Goal: Book appointment/travel/reservation

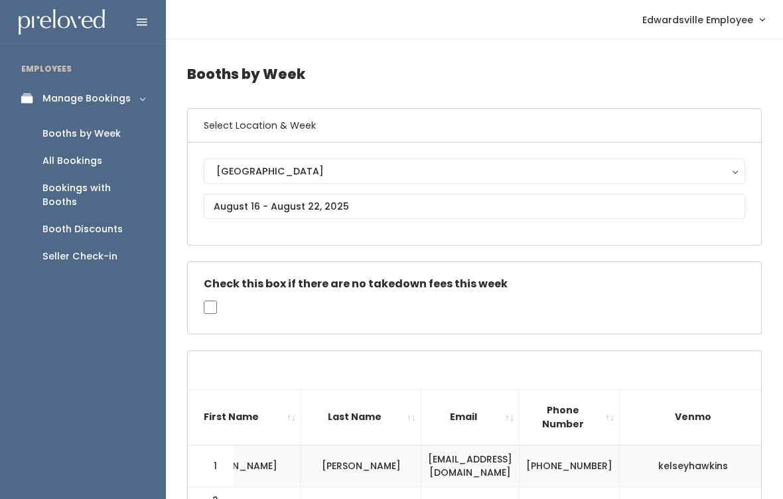
click at [74, 222] on div "Booth Discounts" at bounding box center [82, 229] width 80 height 14
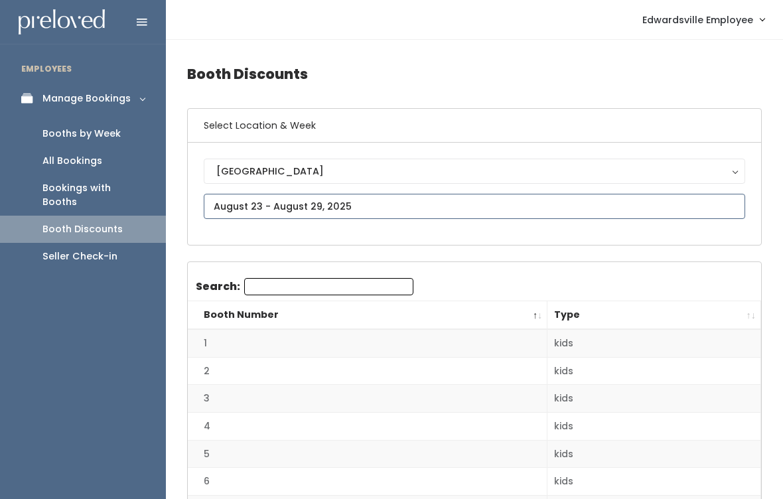
click at [374, 199] on input "text" at bounding box center [474, 206] width 541 height 25
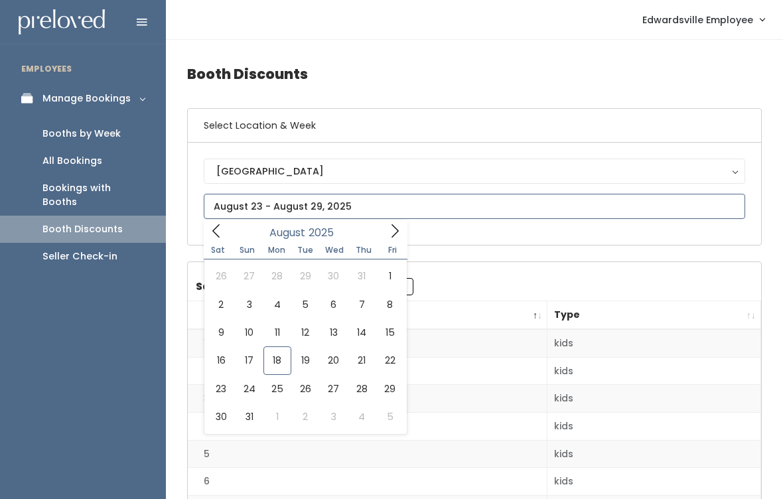
type input "August 16 to August 22"
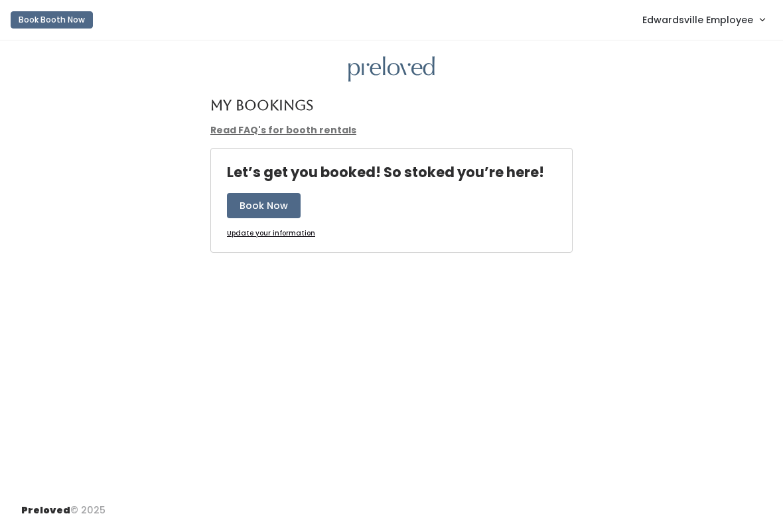
click at [705, 21] on span "Edwardsville Employee" at bounding box center [697, 20] width 111 height 15
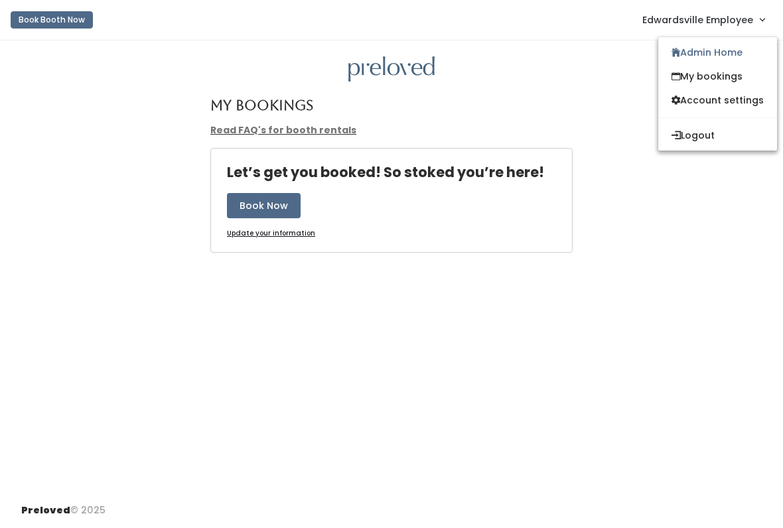
click at [740, 74] on link "My bookings" at bounding box center [717, 76] width 119 height 24
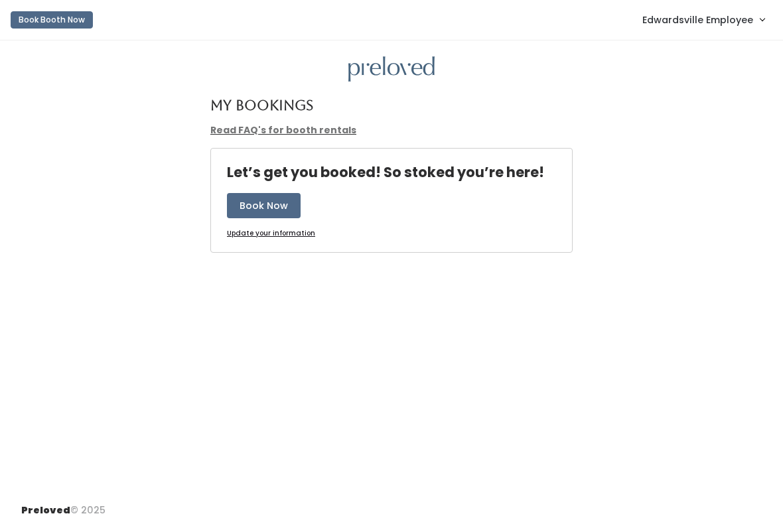
click at [86, 13] on button "Book Booth Now" at bounding box center [52, 19] width 82 height 17
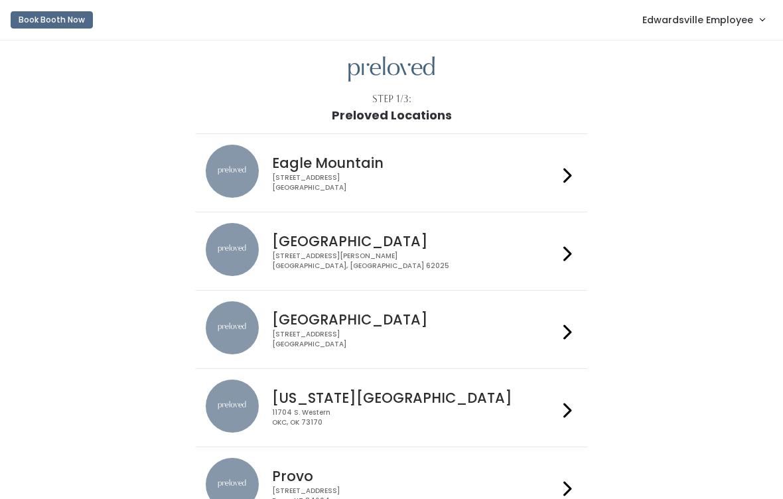
click at [318, 236] on h4 "Edwardsville" at bounding box center [414, 241] width 285 height 15
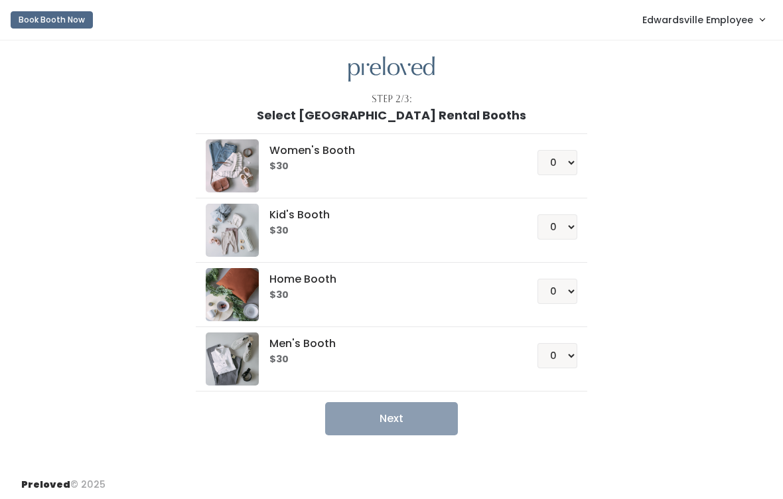
click at [53, 19] on button "Book Booth Now" at bounding box center [52, 19] width 82 height 17
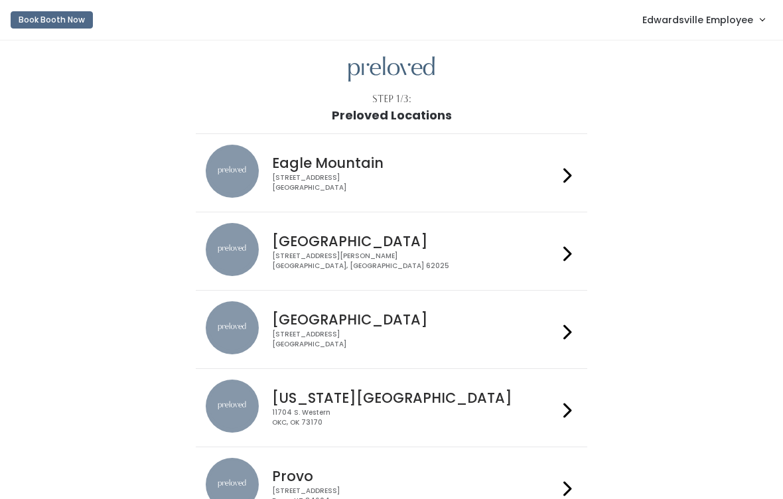
click at [546, 259] on div "1500 Troy Road, Unit A‑B Edwardsville, IL 62025" at bounding box center [414, 260] width 285 height 19
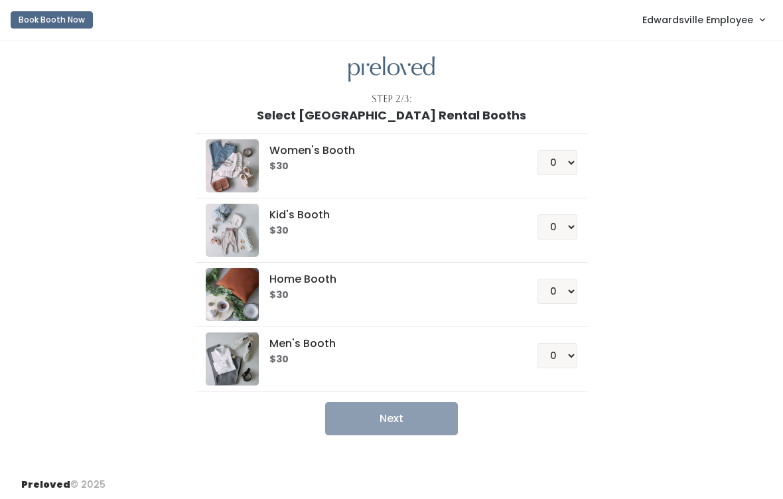
click at [726, 20] on span "Edwardsville Employee" at bounding box center [697, 20] width 111 height 15
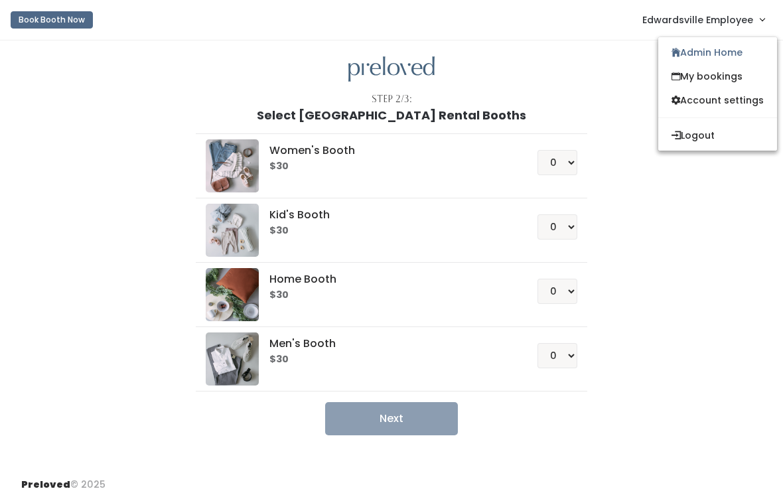
click at [736, 46] on link "Admin Home" at bounding box center [717, 52] width 119 height 24
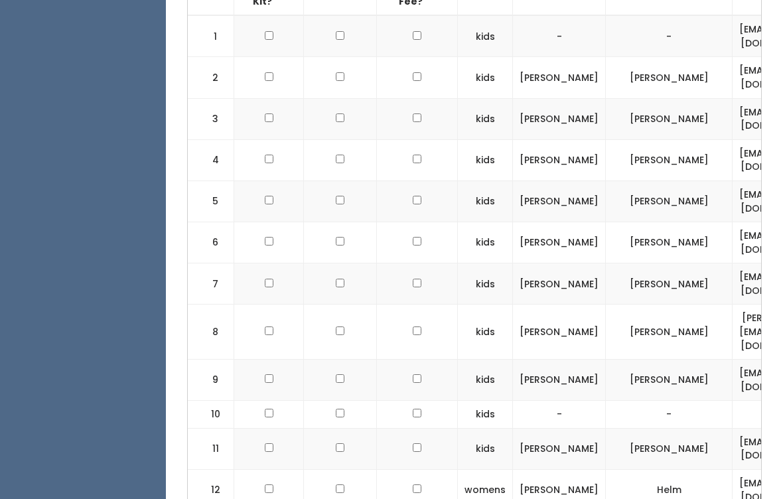
scroll to position [504, 0]
